Goal: Information Seeking & Learning: Learn about a topic

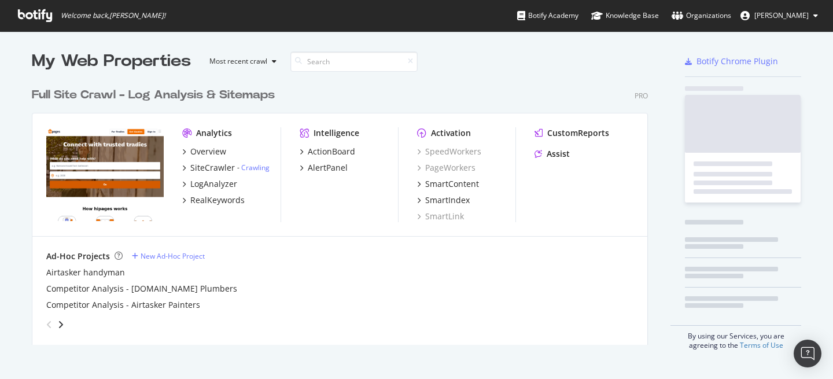
scroll to position [272, 625]
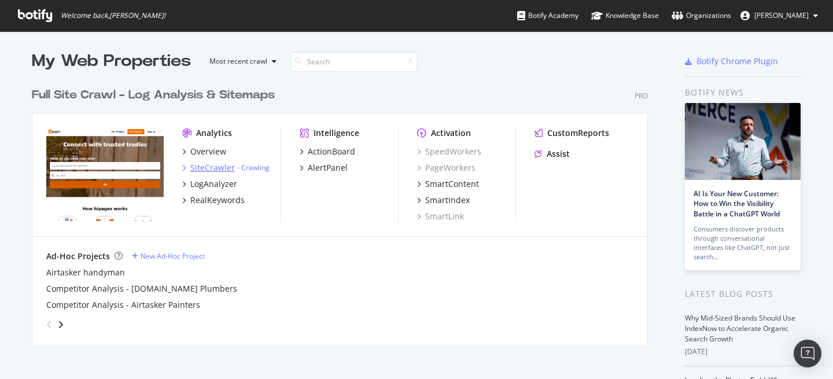
click at [213, 166] on div "SiteCrawler" at bounding box center [212, 168] width 45 height 12
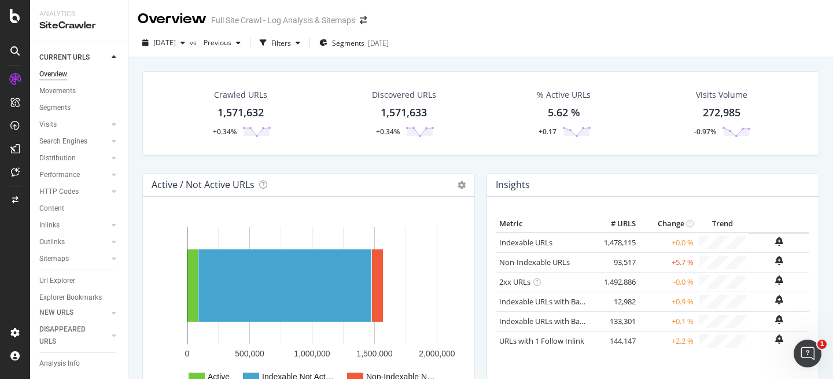
click at [245, 111] on div "1,571,632" at bounding box center [240, 112] width 46 height 15
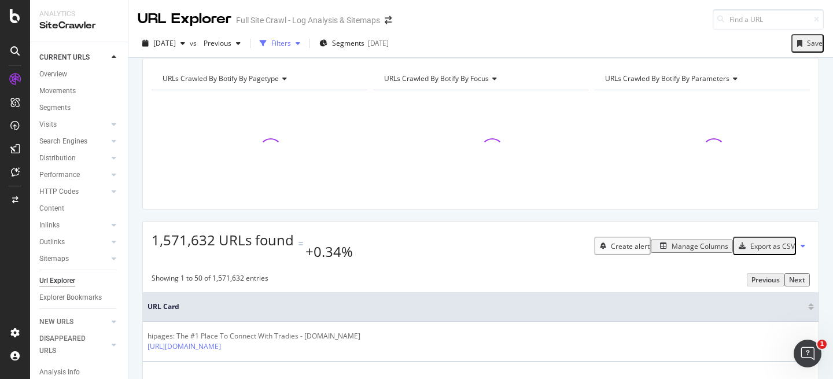
click at [291, 44] on div "Filters" at bounding box center [281, 43] width 20 height 10
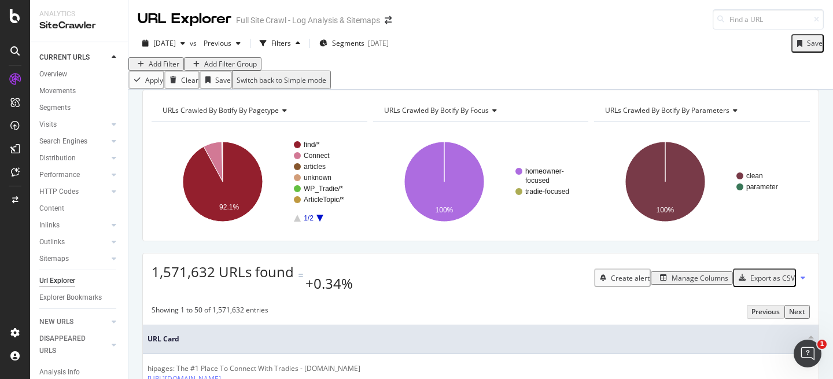
click at [178, 69] on div "Add Filter" at bounding box center [164, 64] width 31 height 10
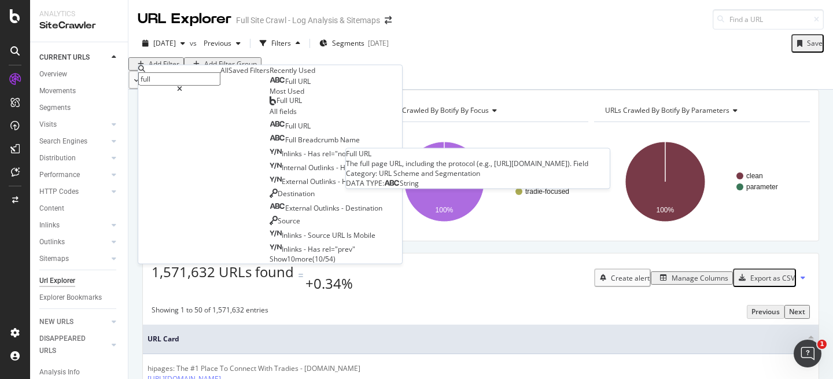
type input "full"
click at [298, 86] on span "URL" at bounding box center [304, 81] width 13 height 10
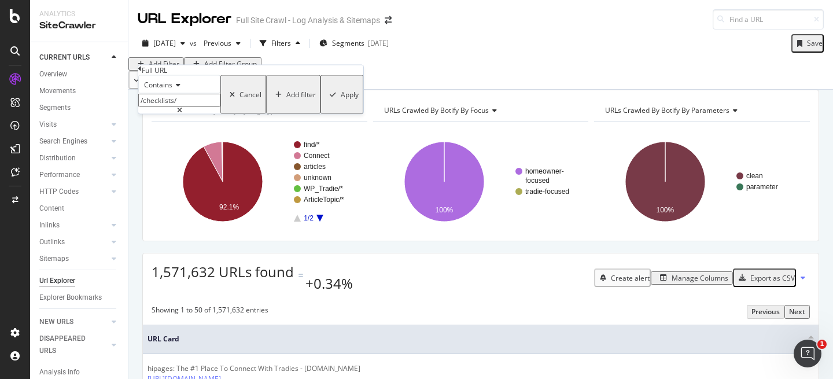
drag, startPoint x: 213, startPoint y: 121, endPoint x: 171, endPoint y: 121, distance: 42.2
click at [171, 107] on input "/checklists/" at bounding box center [179, 100] width 82 height 13
type input "/tradie/trades"
click at [325, 98] on div "button" at bounding box center [333, 94] width 16 height 7
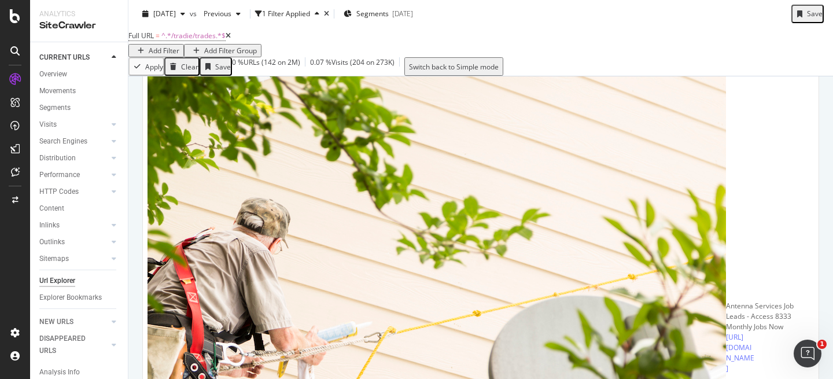
scroll to position [986, 0]
